Goal: Information Seeking & Learning: Learn about a topic

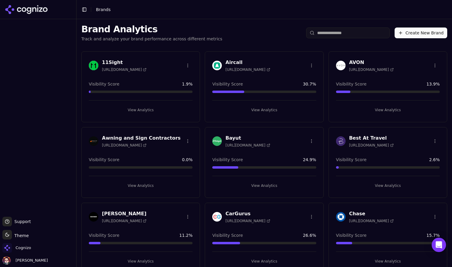
click at [340, 30] on input "search" at bounding box center [348, 32] width 84 height 11
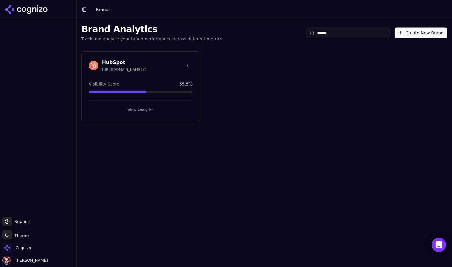
type input "******"
click at [155, 110] on button "View Analytics" at bounding box center [141, 110] width 104 height 10
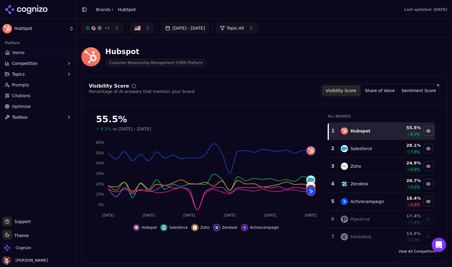
click at [76, 38] on button "Toggle Sidebar" at bounding box center [76, 133] width 5 height 267
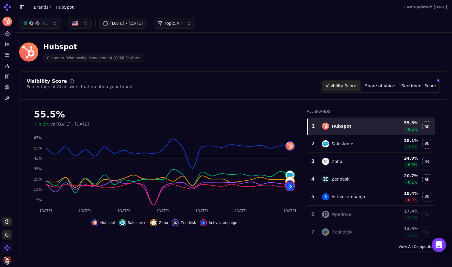
click at [386, 86] on button "Share of Voice" at bounding box center [379, 85] width 39 height 11
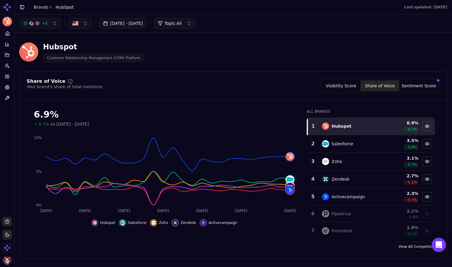
click at [346, 86] on button "Visibility Score" at bounding box center [340, 85] width 39 height 11
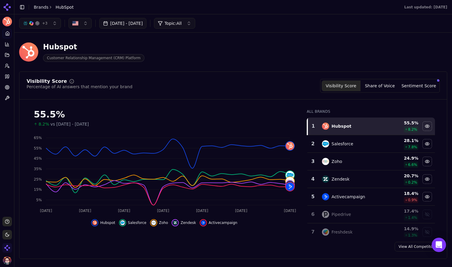
click at [382, 84] on button "Share of Voice" at bounding box center [379, 85] width 39 height 11
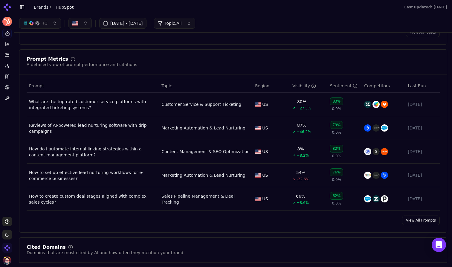
scroll to position [368, 0]
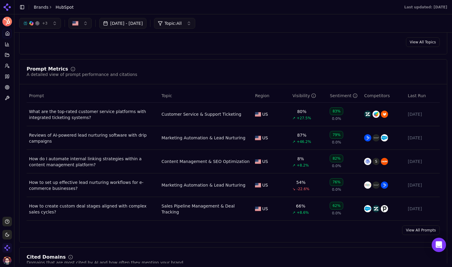
click at [91, 115] on div "What are the top-rated customer service platforms with integrated ticketing sys…" at bounding box center [93, 114] width 128 height 12
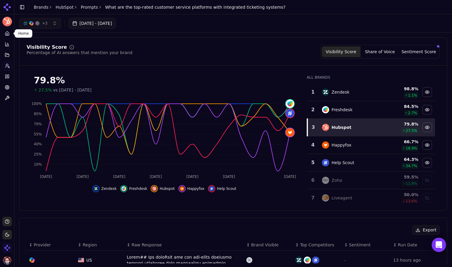
click at [5, 32] on icon at bounding box center [7, 33] width 5 height 5
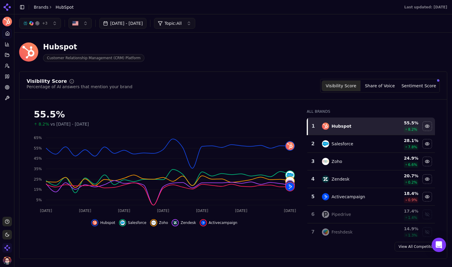
click at [44, 21] on span "+ 3" at bounding box center [44, 23] width 5 height 5
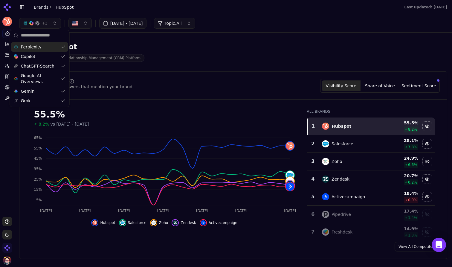
click at [44, 21] on span "+ 3" at bounding box center [44, 23] width 5 height 5
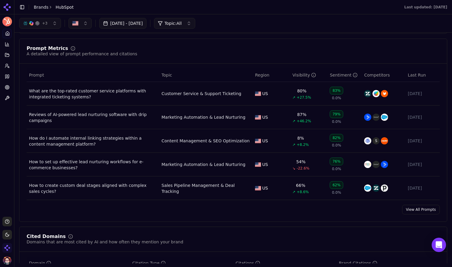
scroll to position [381, 0]
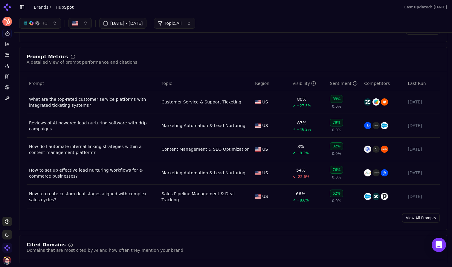
click at [225, 65] on div "Prompt Metrics A detailed view of prompt performance and citations" at bounding box center [233, 59] width 413 height 11
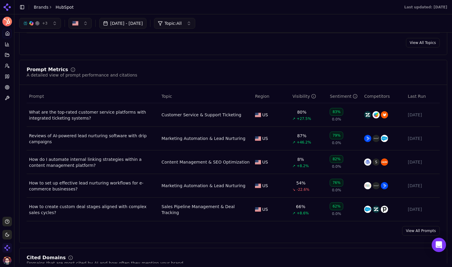
scroll to position [367, 0]
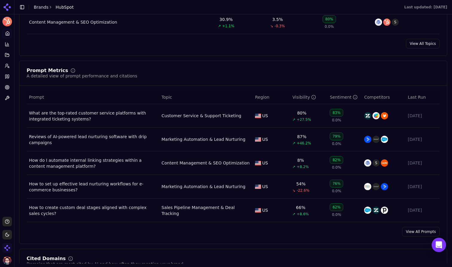
click at [411, 234] on link "View All Prompts" at bounding box center [421, 232] width 38 height 10
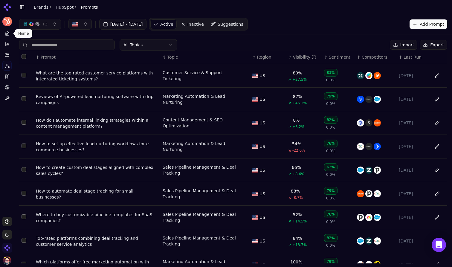
click at [6, 35] on icon at bounding box center [7, 33] width 5 height 5
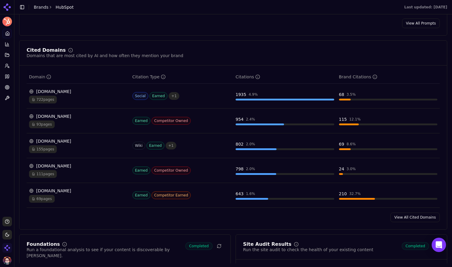
scroll to position [566, 0]
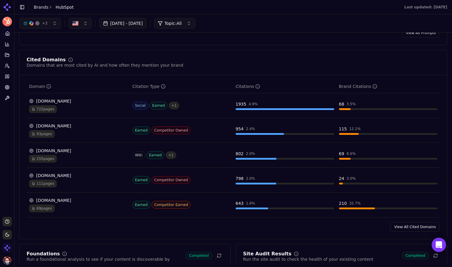
click at [409, 226] on link "View All Cited Domains" at bounding box center [414, 227] width 49 height 10
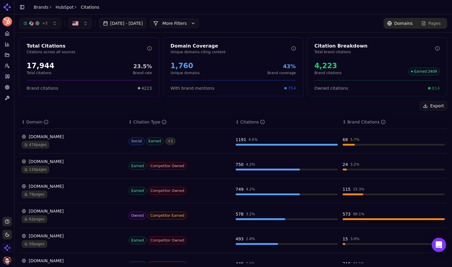
click at [86, 141] on div "474 pages" at bounding box center [73, 145] width 102 height 8
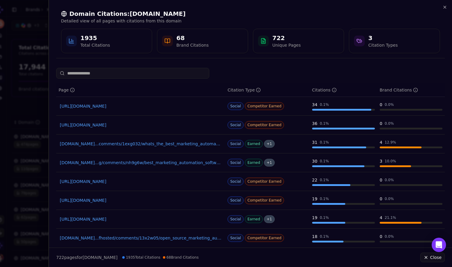
click at [41, 102] on div at bounding box center [226, 133] width 452 height 267
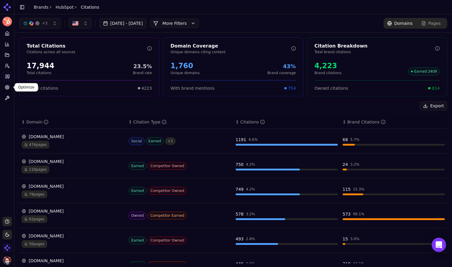
click at [8, 88] on icon at bounding box center [7, 87] width 5 height 5
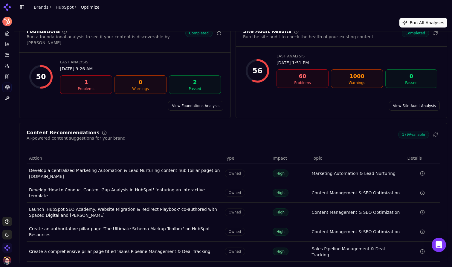
scroll to position [25, 0]
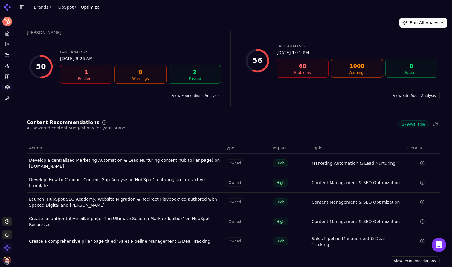
click at [405, 256] on link "View recommendations" at bounding box center [414, 261] width 50 height 10
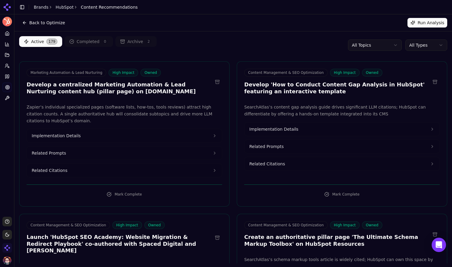
click at [433, 47] on html "HubSpot Platform Home Competition Topics Prompts Citations Optimize Toolbox Sup…" at bounding box center [226, 133] width 452 height 267
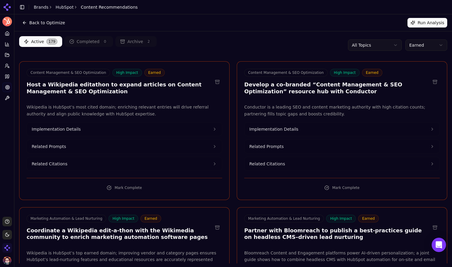
click at [428, 42] on html "HubSpot Platform Home Competition Topics Prompts Citations Optimize Toolbox Sup…" at bounding box center [226, 133] width 452 height 267
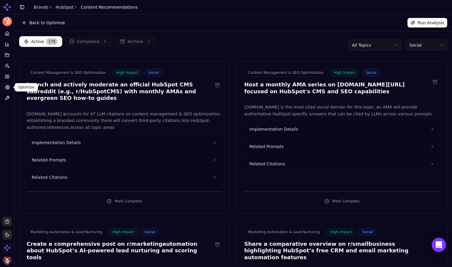
click at [7, 90] on link "Optimize" at bounding box center [6, 87] width 9 height 10
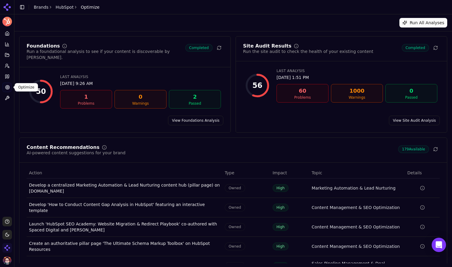
click at [345, 116] on div "View Site Audit Analysis" at bounding box center [341, 121] width 211 height 10
